Goal: Task Accomplishment & Management: Manage account settings

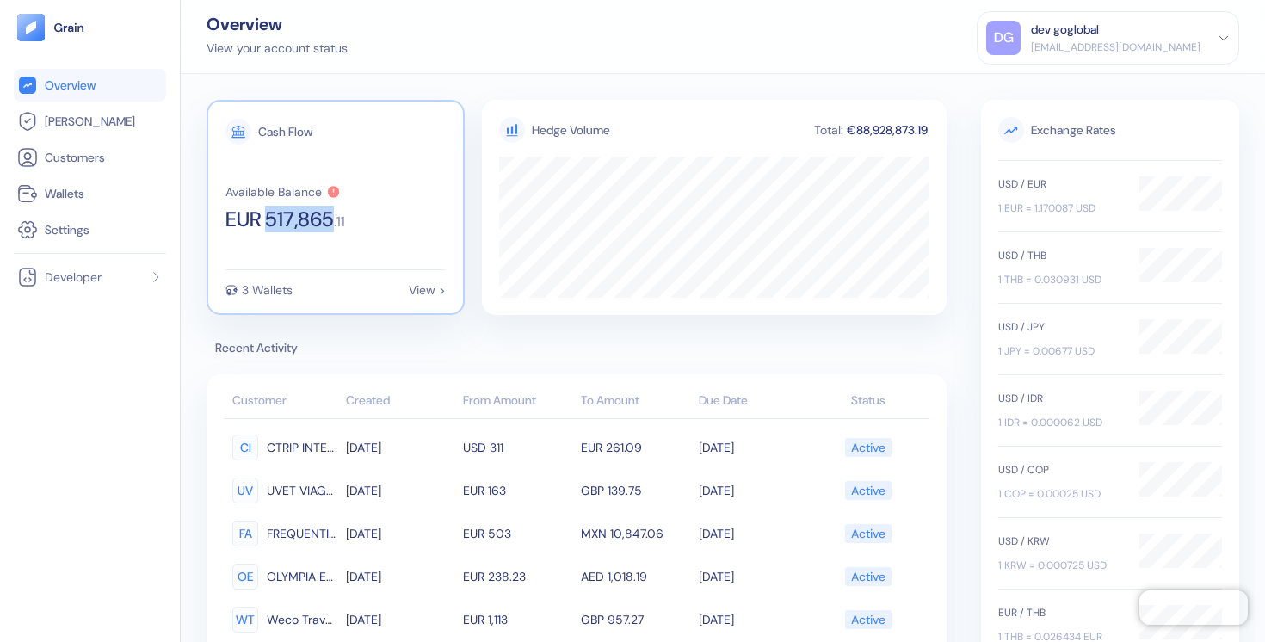
copy span "517,865"
drag, startPoint x: 271, startPoint y: 220, endPoint x: 335, endPoint y: 226, distance: 63.9
click at [334, 226] on span "EUR 517,865" at bounding box center [279, 219] width 108 height 21
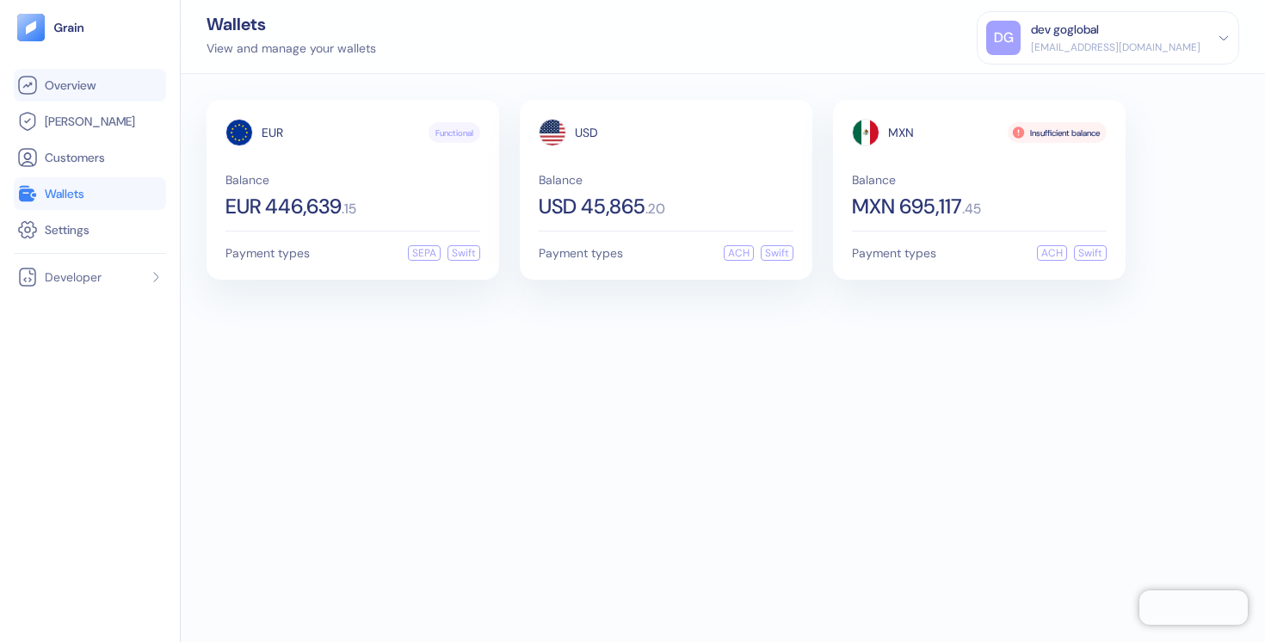
click at [92, 85] on span "Overview" at bounding box center [70, 85] width 51 height 17
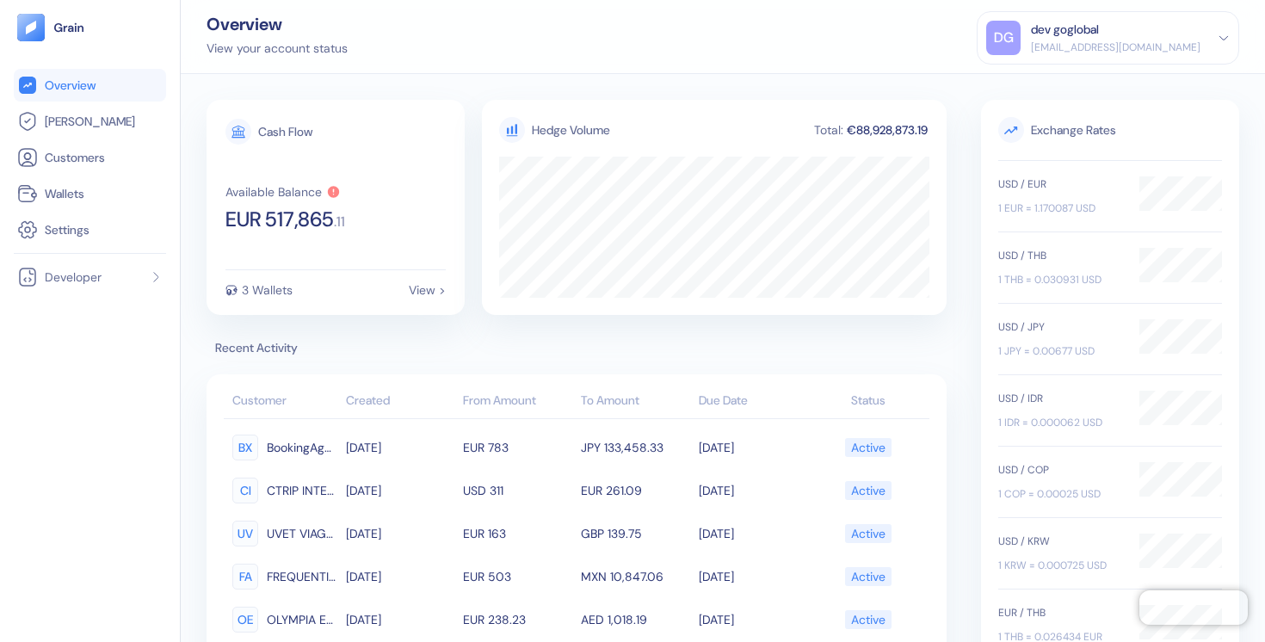
click at [1101, 40] on div "[EMAIL_ADDRESS][DOMAIN_NAME]" at bounding box center [1115, 47] width 169 height 15
click at [1056, 85] on div "Sign Out" at bounding box center [1031, 86] width 47 height 18
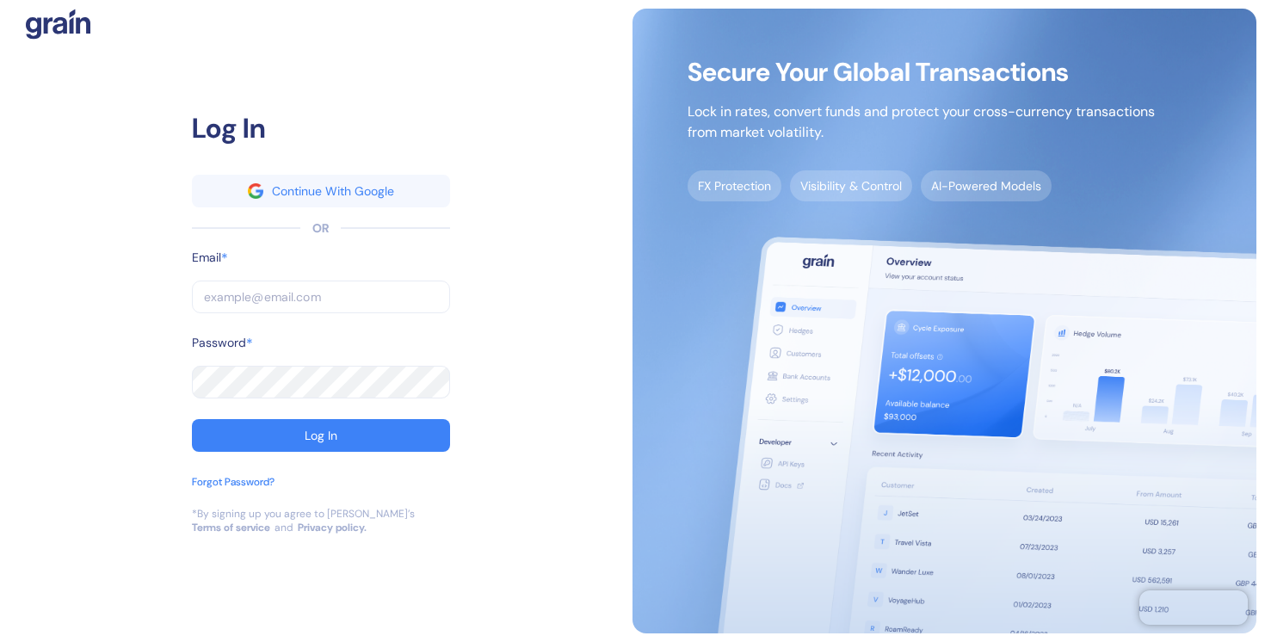
click at [321, 313] on div at bounding box center [321, 320] width 258 height 14
click at [328, 295] on input "text" at bounding box center [321, 296] width 258 height 33
click at [0, 641] on com-1password-button at bounding box center [0, 642] width 0 height 0
type input "[EMAIL_ADDRESS][DOMAIN_NAME]"
